Goal: Find specific page/section: Find specific page/section

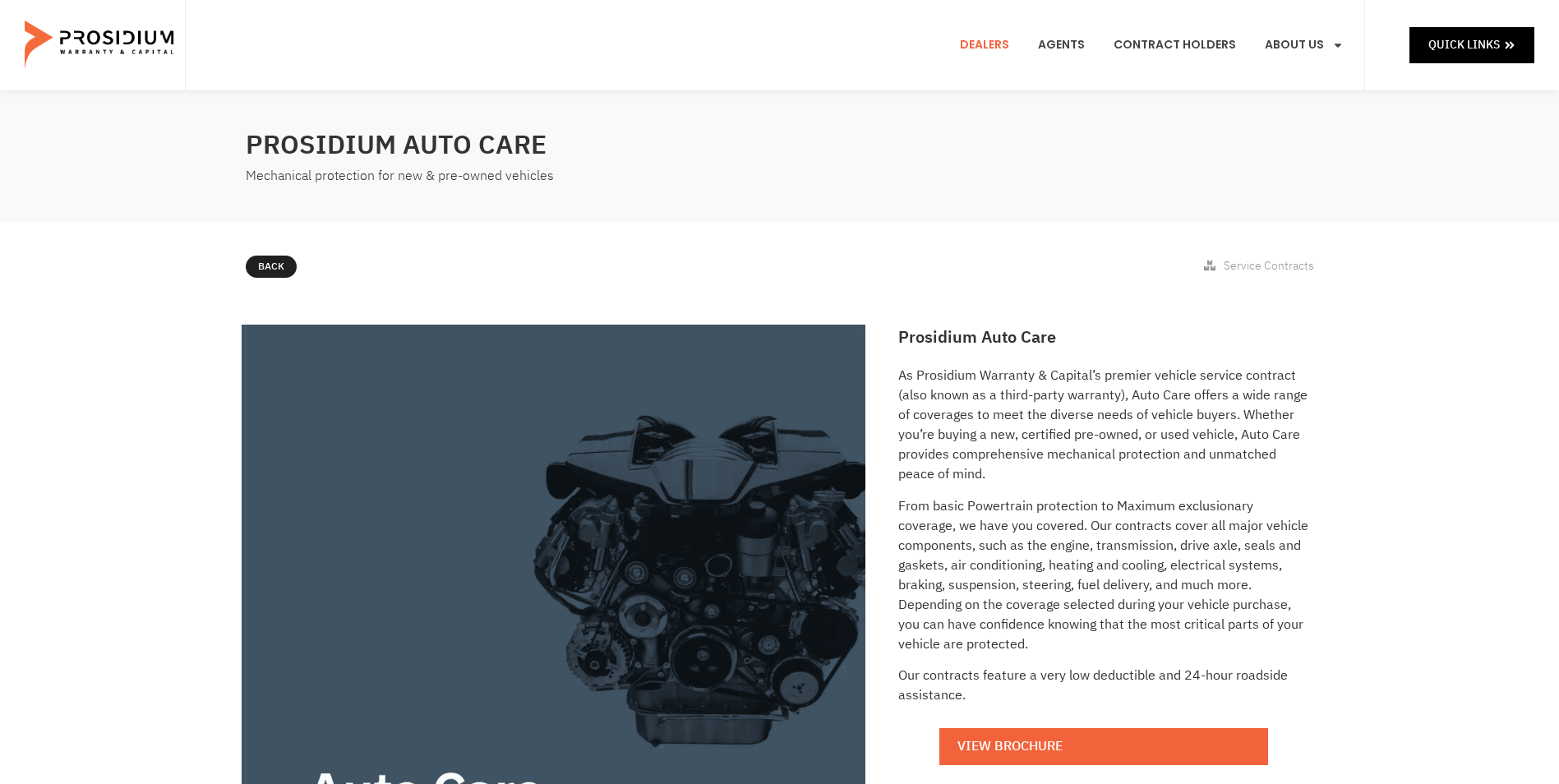
click at [1004, 45] on link "Dealers" at bounding box center [984, 44] width 74 height 60
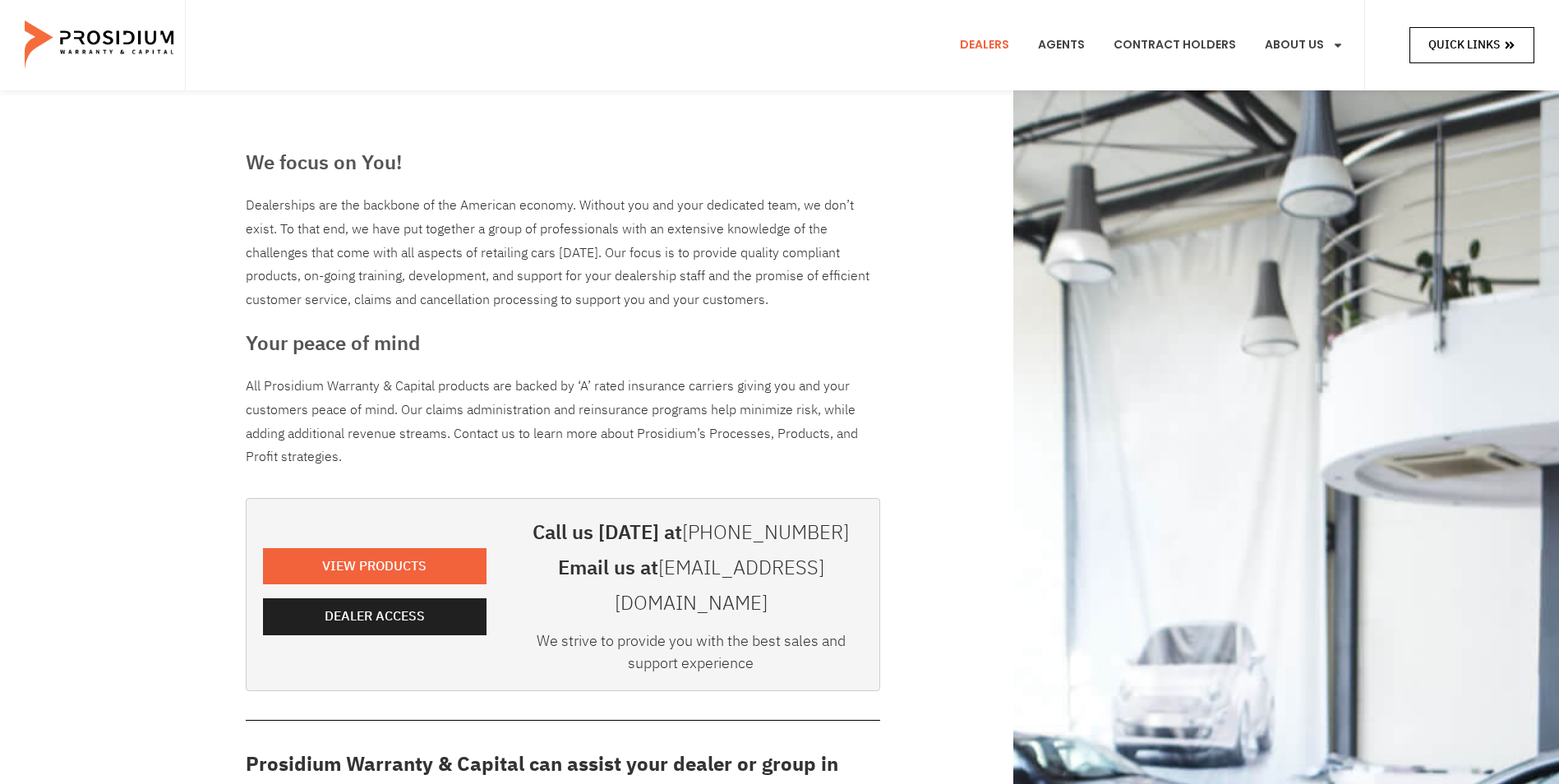
click at [1481, 38] on span "Quick Links" at bounding box center [1464, 44] width 71 height 20
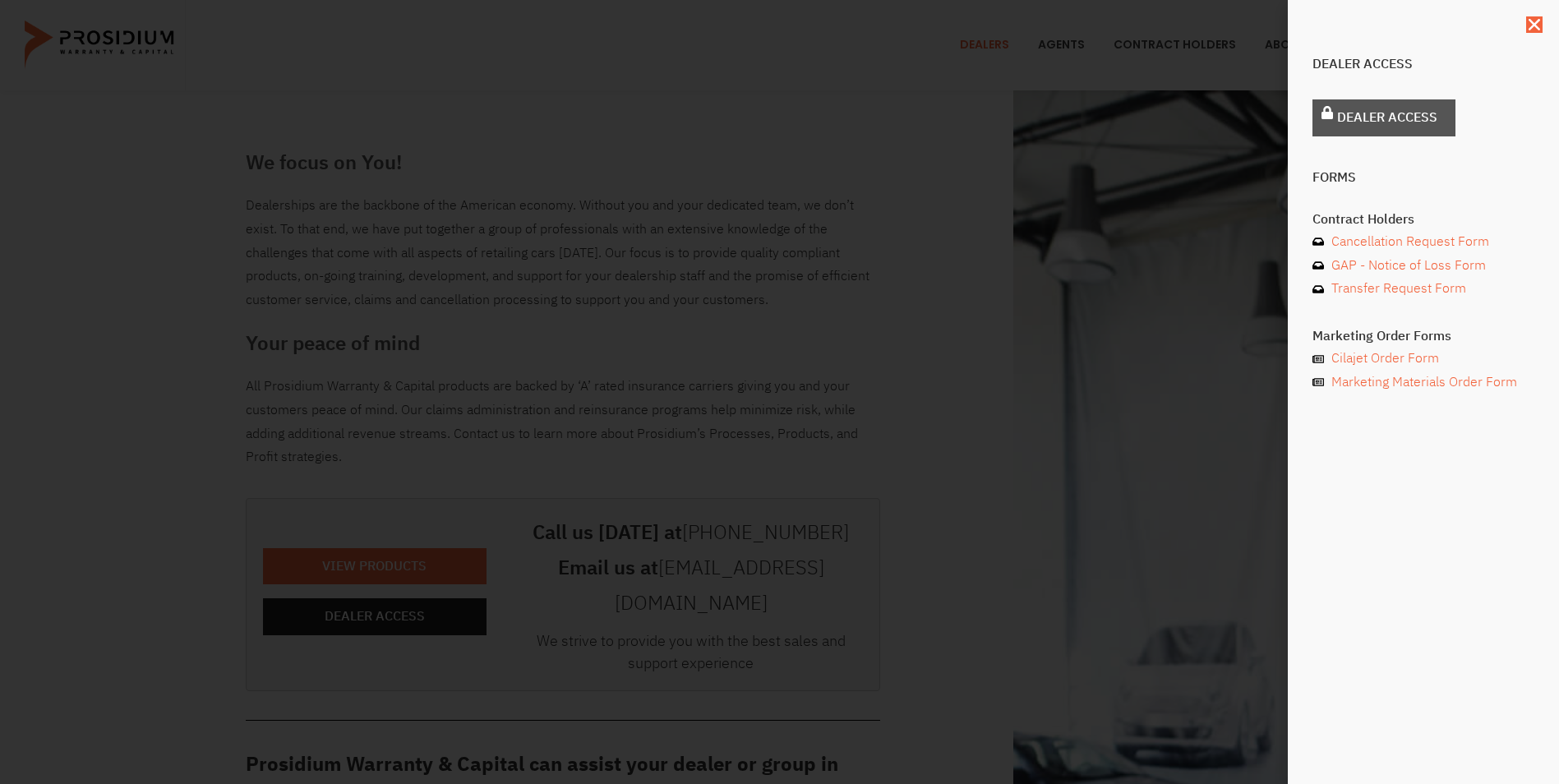
click at [1340, 110] on span "Dealer Access" at bounding box center [1387, 117] width 100 height 24
click at [1538, 24] on icon "Close" at bounding box center [1534, 24] width 16 height 16
